Goal: Navigation & Orientation: Find specific page/section

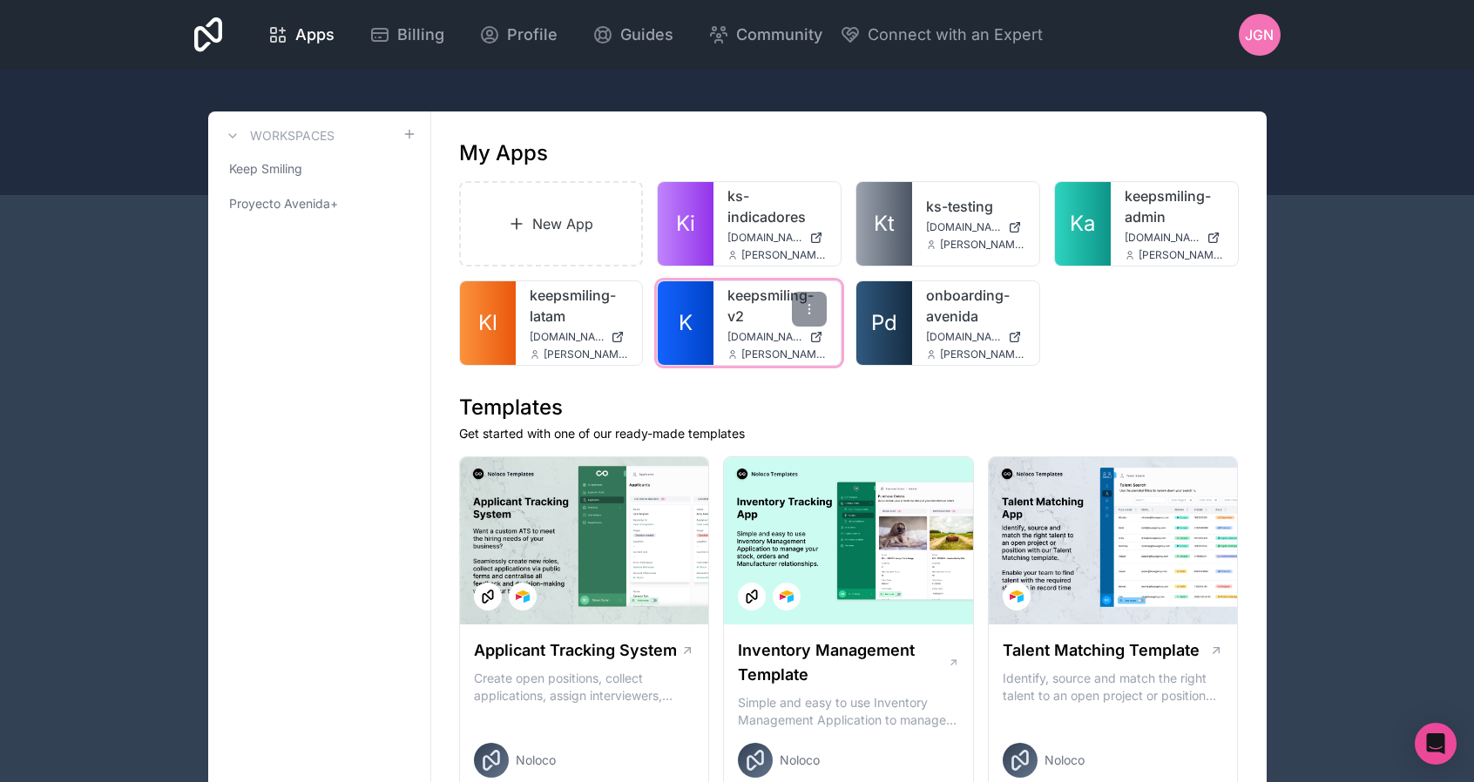
click at [751, 302] on link "keepsmiling-v2" at bounding box center [777, 306] width 99 height 42
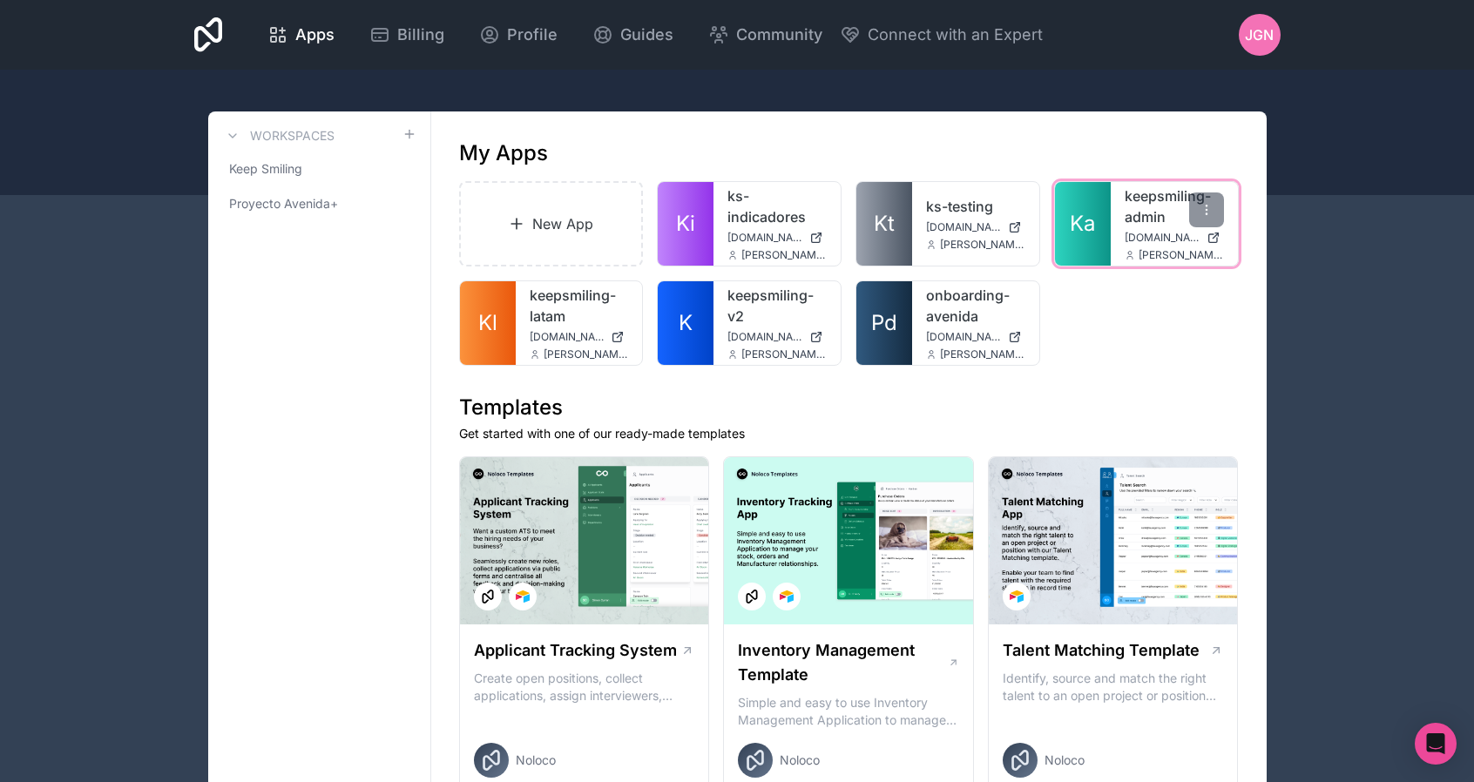
click at [1148, 208] on link "keepsmiling-admin" at bounding box center [1174, 207] width 99 height 42
